Goal: Information Seeking & Learning: Learn about a topic

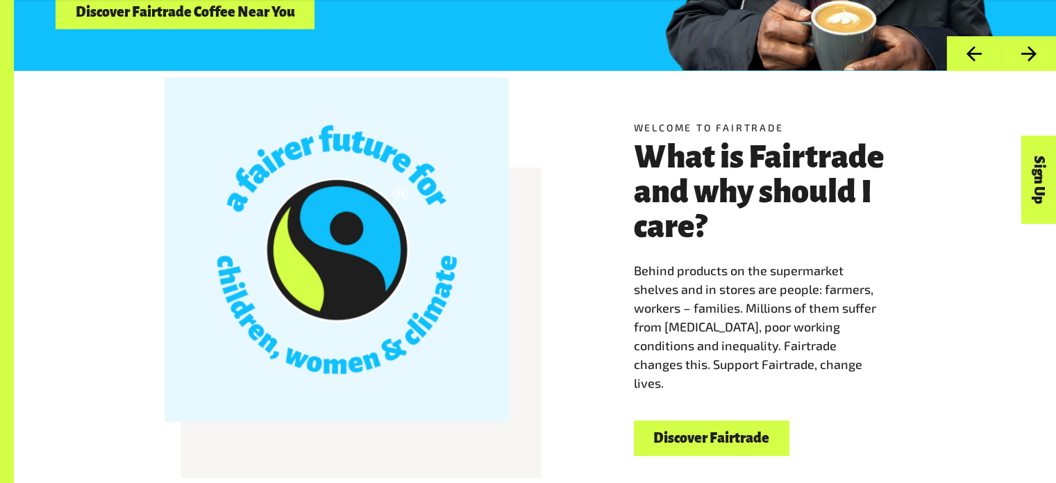
scroll to position [488, 0]
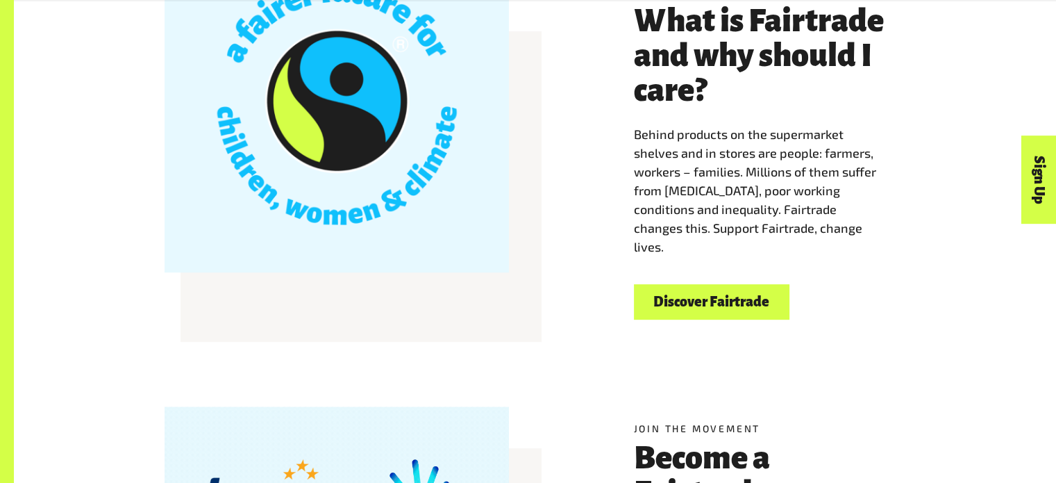
click at [697, 301] on link "Discover Fairtrade" at bounding box center [712, 301] width 156 height 35
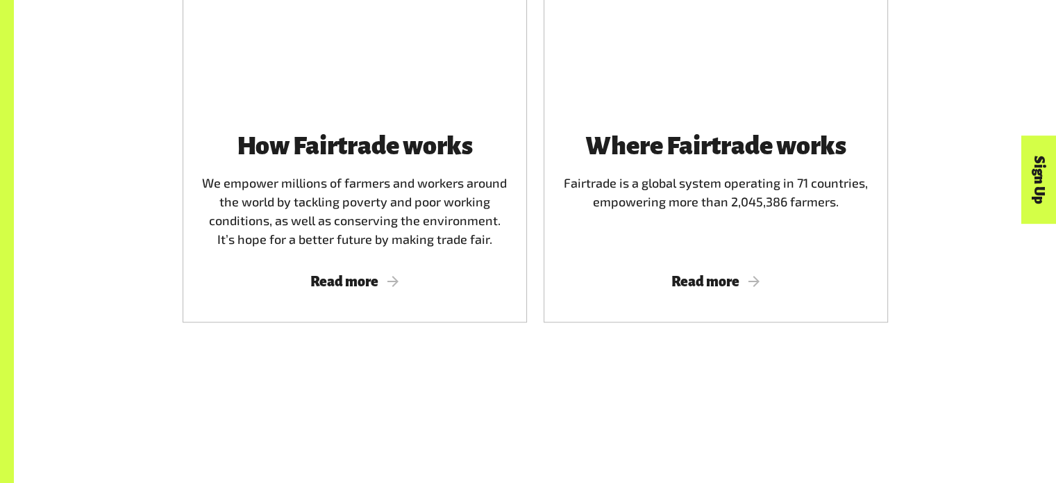
scroll to position [972, 0]
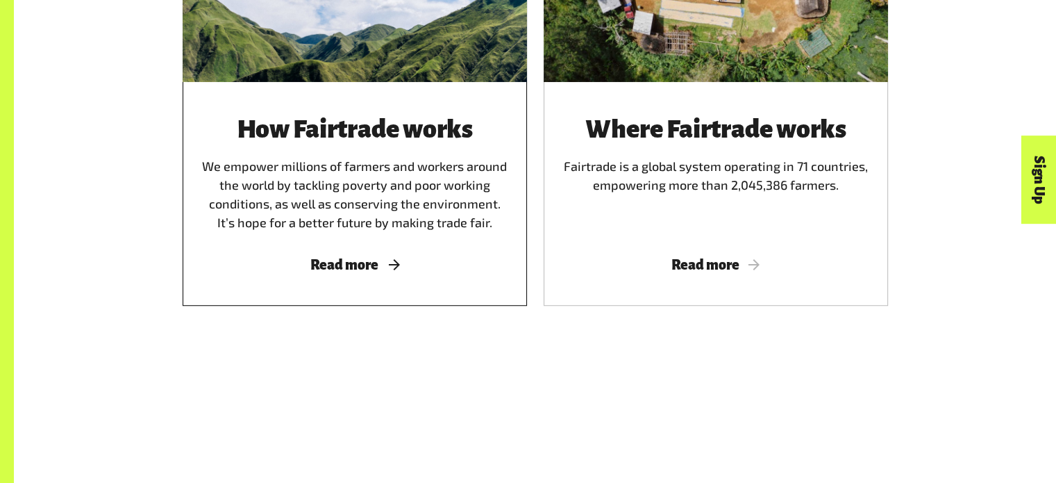
click at [331, 267] on span "Read more" at bounding box center [354, 264] width 311 height 15
